Goal: Find specific page/section: Find specific page/section

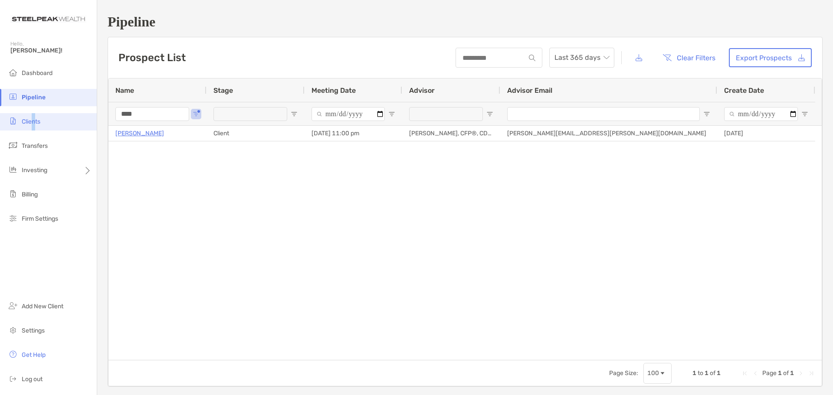
click at [33, 118] on ul "Dashboard Pipeline Clients Transfers Investing Billing Firm Settings" at bounding box center [48, 150] width 97 height 170
click at [33, 119] on li "Clients" at bounding box center [48, 121] width 97 height 17
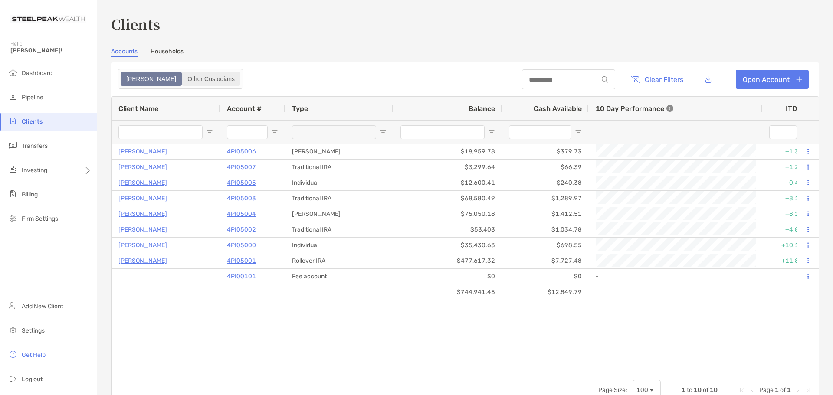
click at [183, 80] on div "Other Custodians" at bounding box center [211, 79] width 57 height 12
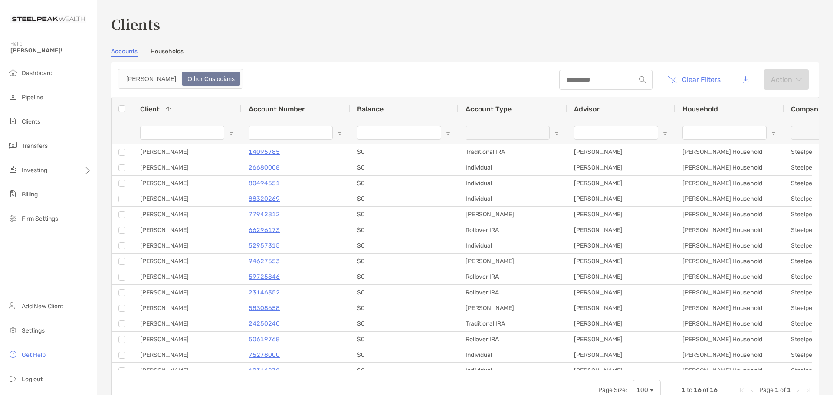
click at [169, 46] on div "Clients Accounts Households Zoe Other Custodians Clear Filters Action 1 to 16 o…" at bounding box center [465, 208] width 708 height 389
click at [122, 79] on div "[PERSON_NAME]" at bounding box center [150, 79] width 59 height 12
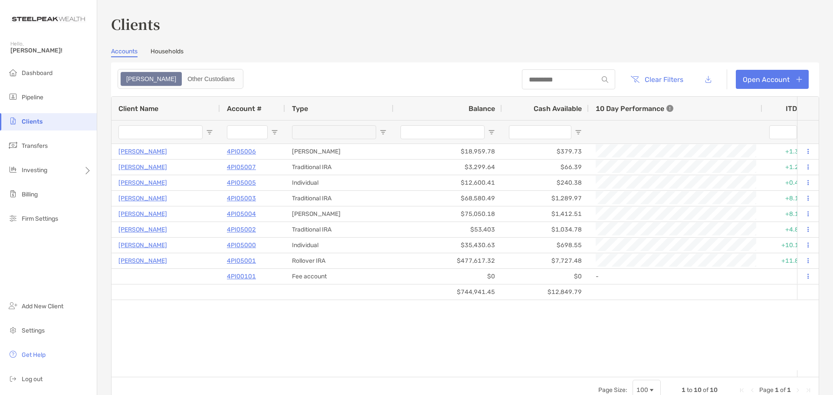
click at [163, 54] on link "Households" at bounding box center [166, 53] width 33 height 10
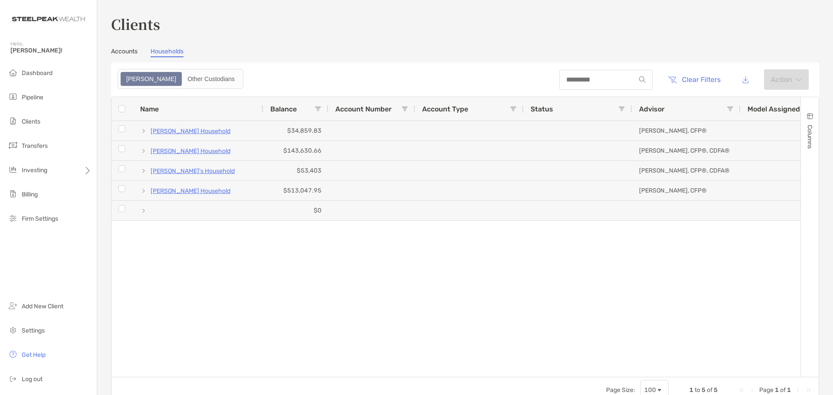
click at [124, 52] on link "Accounts" at bounding box center [124, 53] width 26 height 10
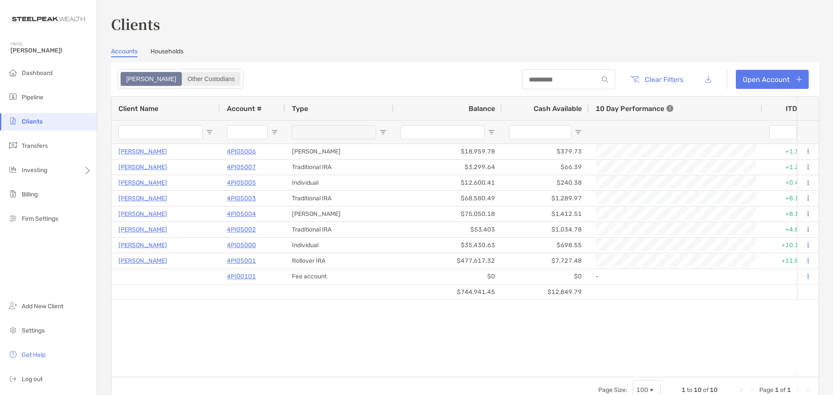
click at [183, 82] on div "Other Custodians" at bounding box center [211, 79] width 57 height 12
